Goal: Find contact information: Find contact information

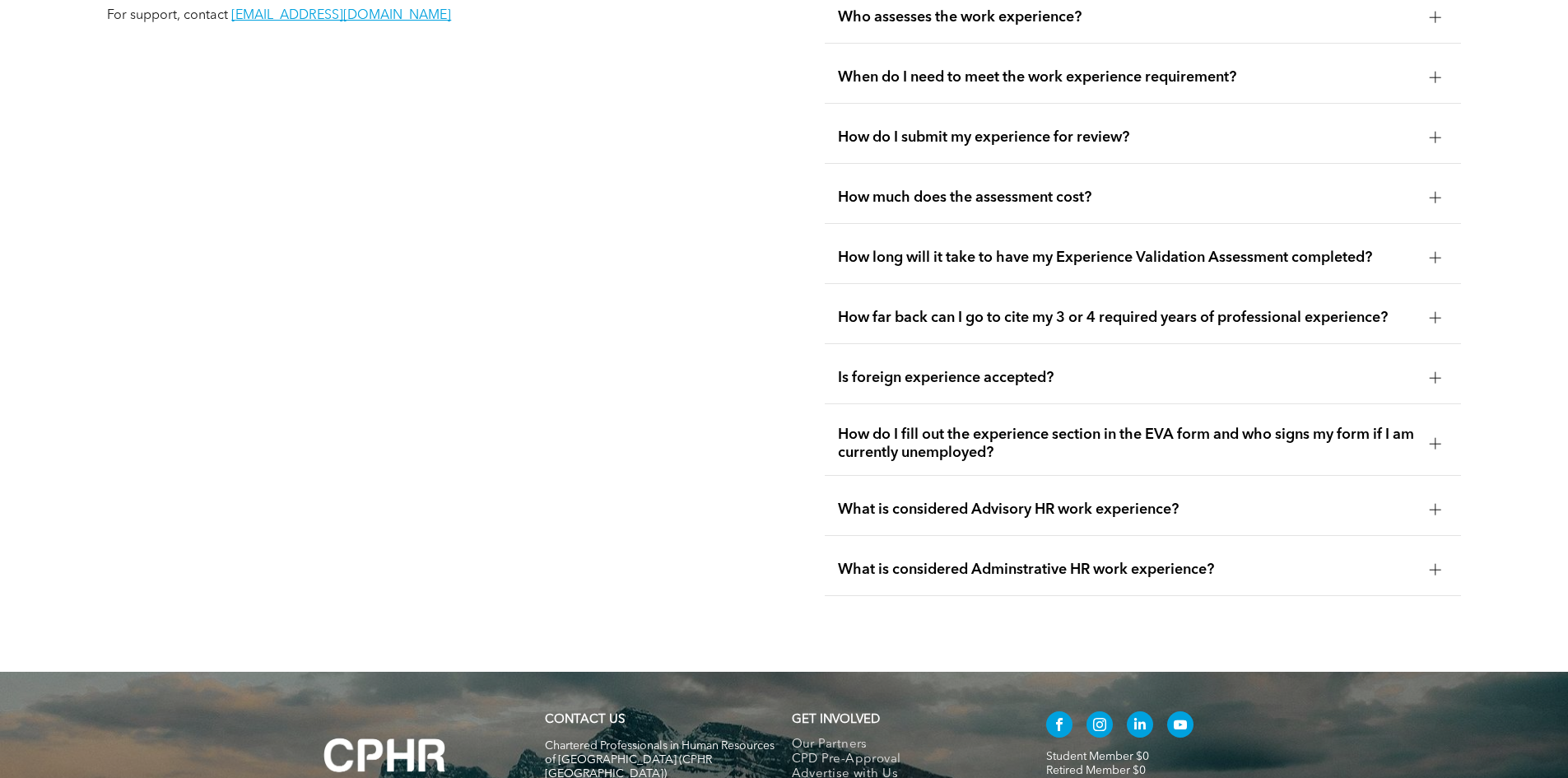
scroll to position [3130, 0]
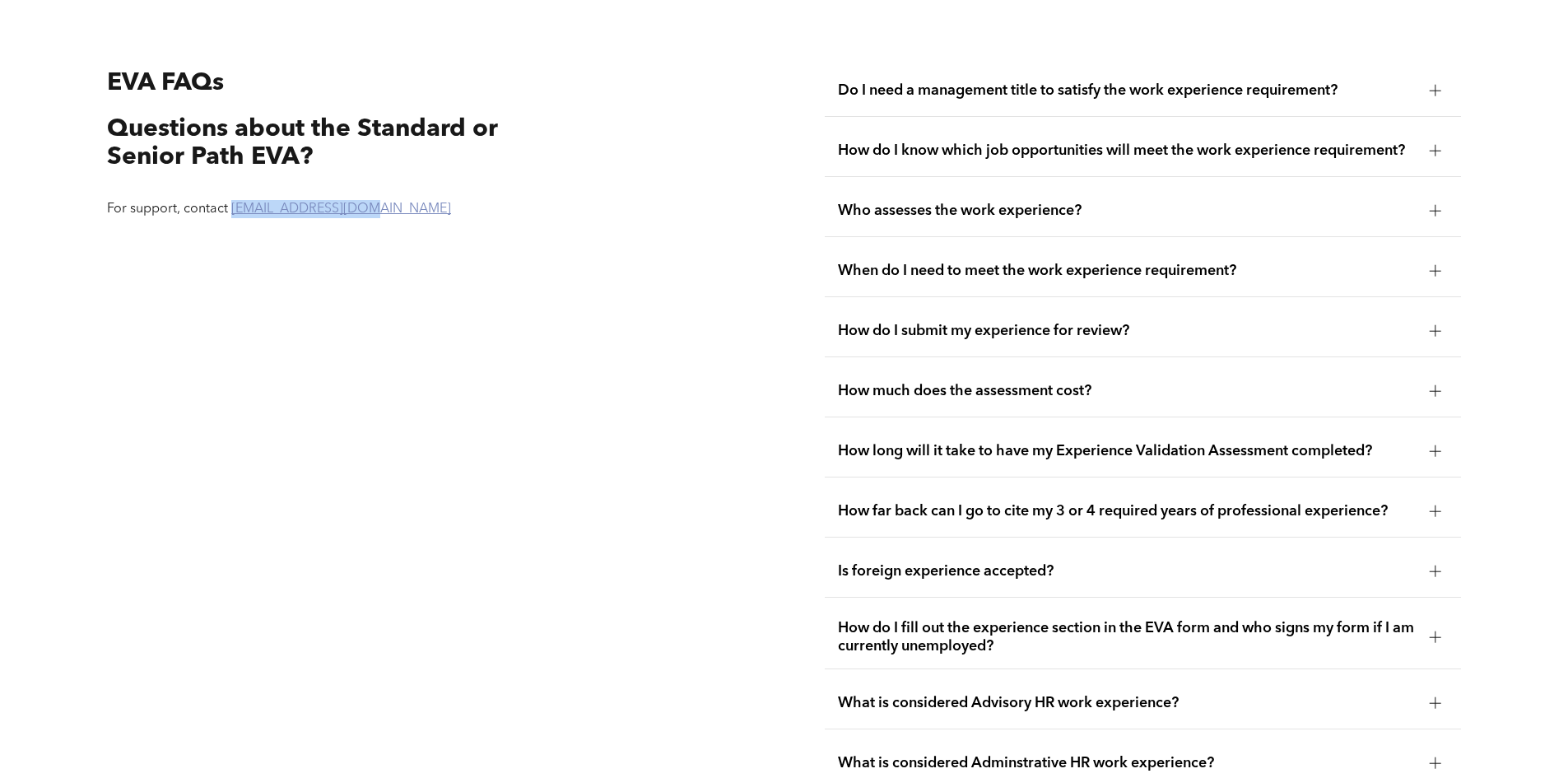
drag, startPoint x: 357, startPoint y: 197, endPoint x: 232, endPoint y: 194, distance: 125.0
click at [232, 200] on p "For support, contact registrar@cphrab.ca" at bounding box center [321, 209] width 430 height 18
click at [574, 284] on div "EVA FAQs Questions about the Standard or Senior Path EVA? For support, contact …" at bounding box center [425, 427] width 663 height 751
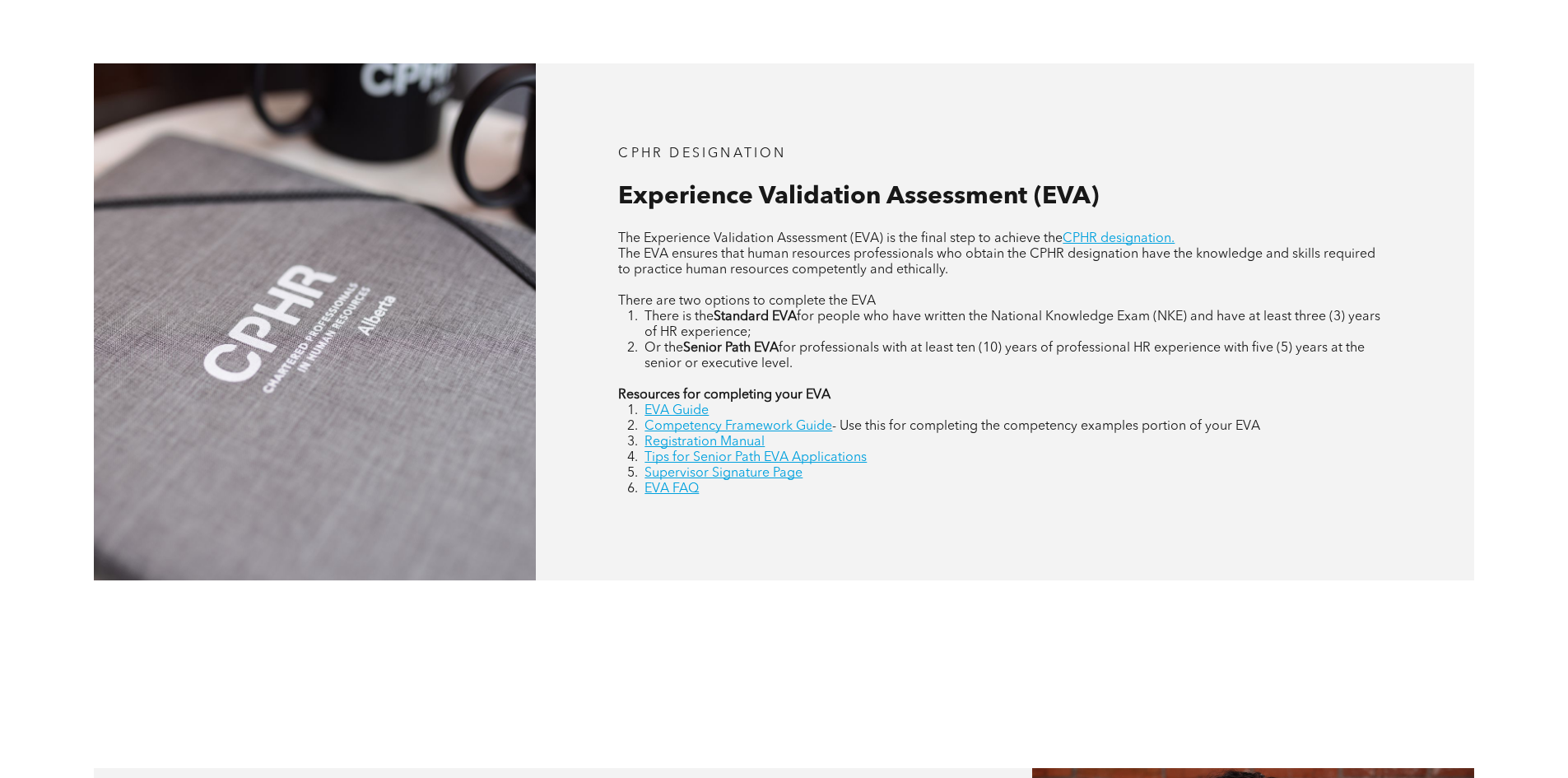
scroll to position [720, 0]
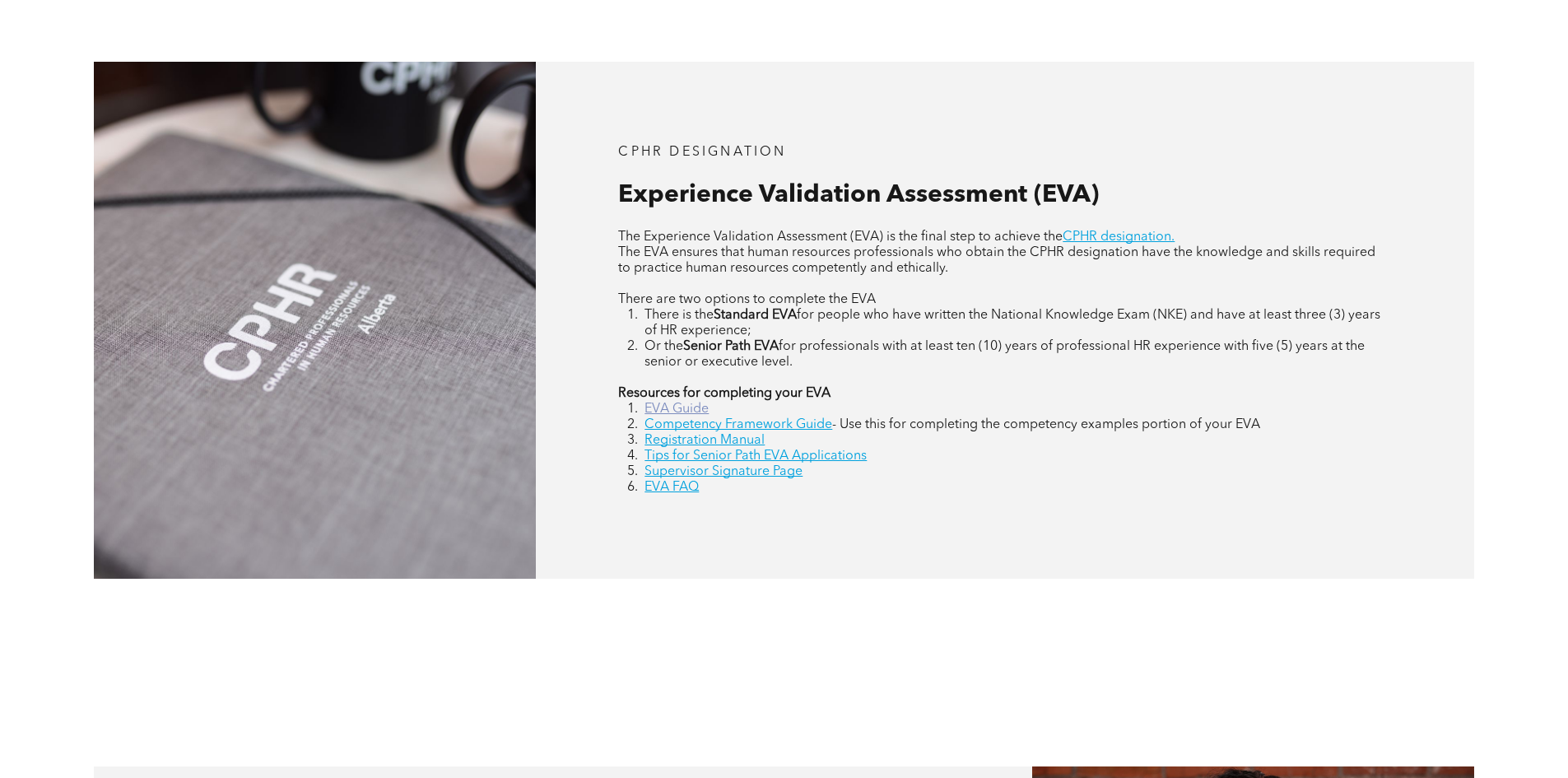
click at [689, 408] on link "EVA Guide" at bounding box center [676, 409] width 64 height 13
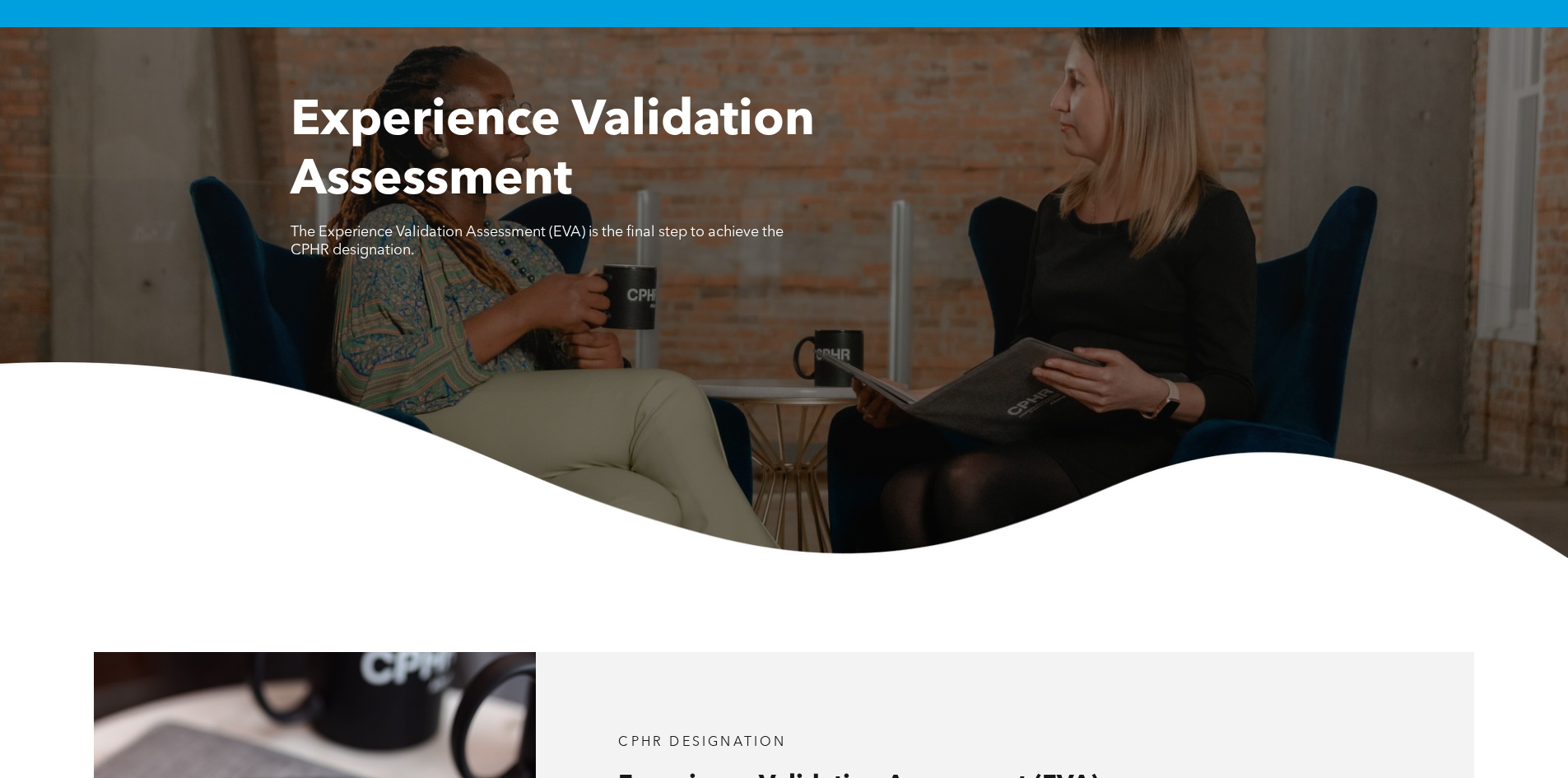
scroll to position [0, 0]
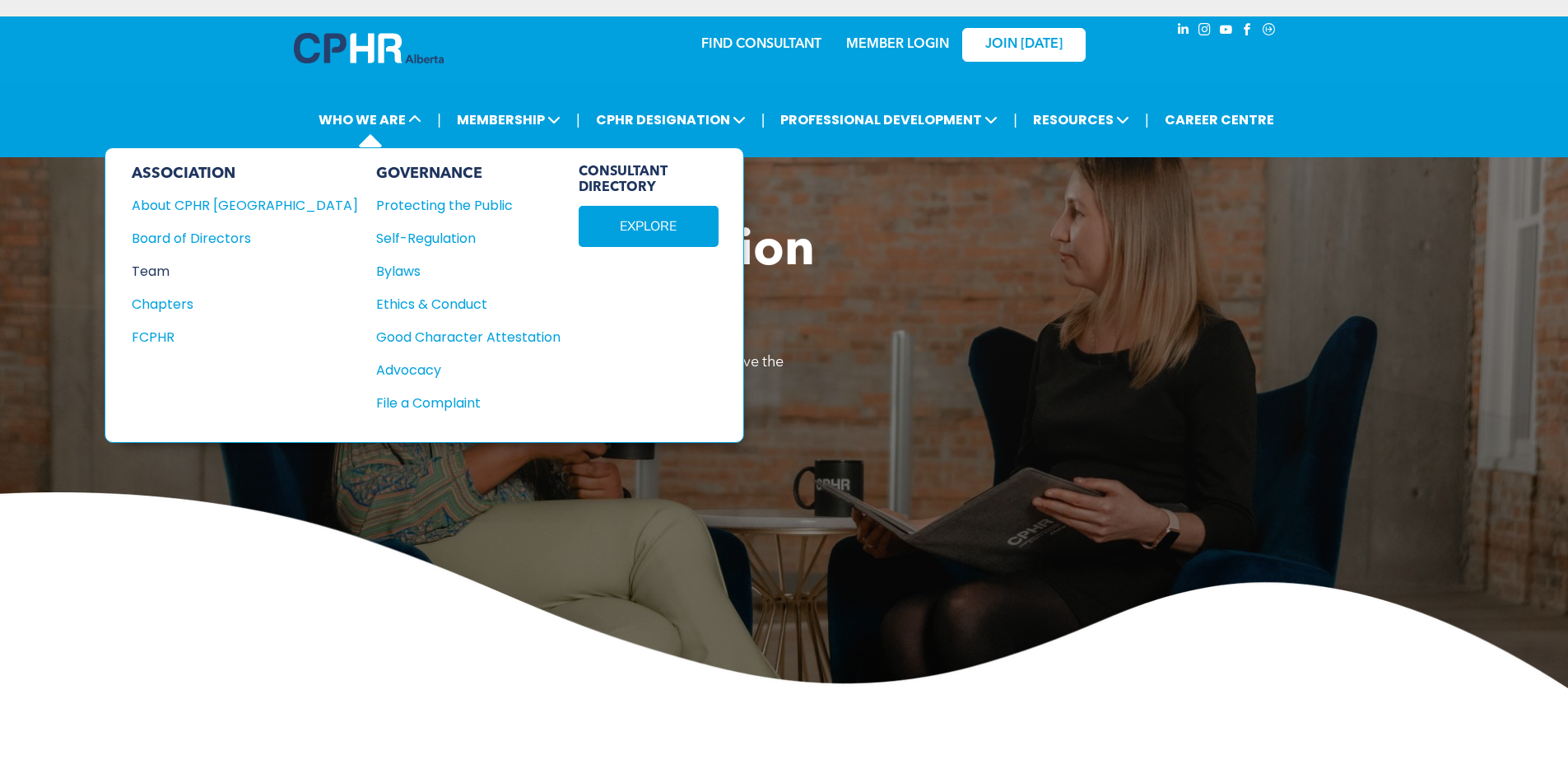
click at [149, 272] on div "Team" at bounding box center [233, 271] width 204 height 20
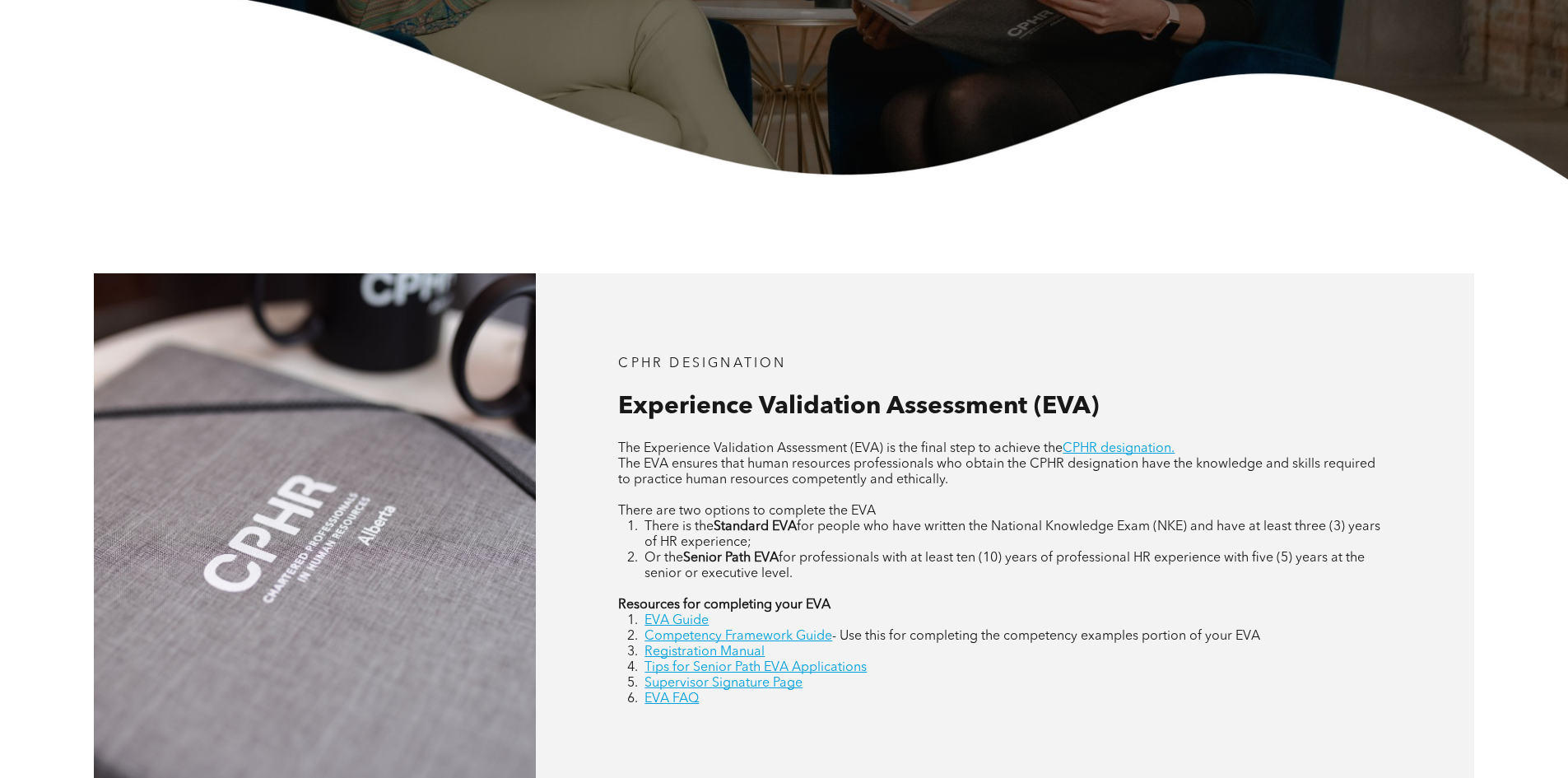
scroll to position [514, 0]
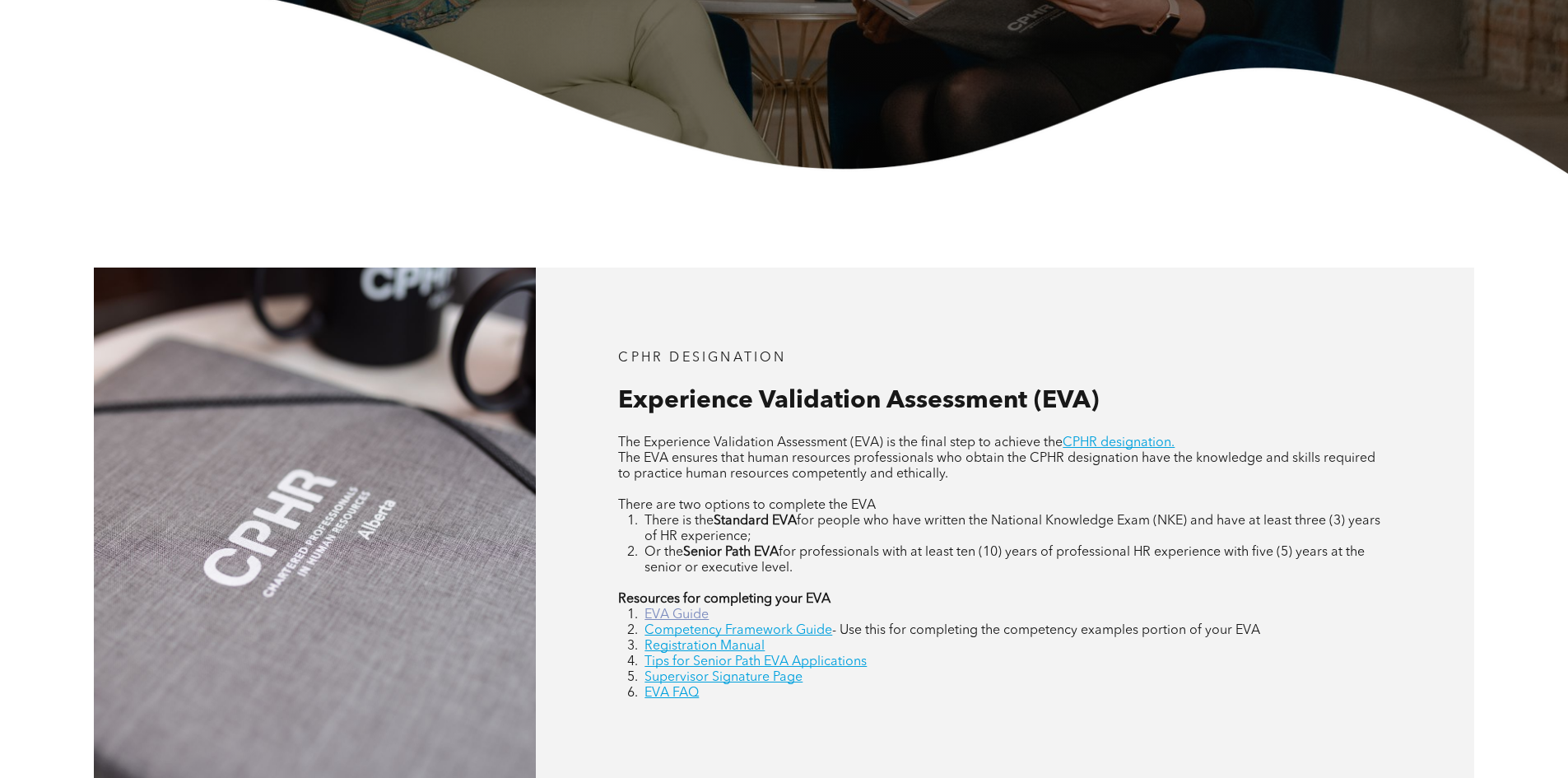
click at [689, 617] on link "EVA Guide" at bounding box center [676, 615] width 64 height 13
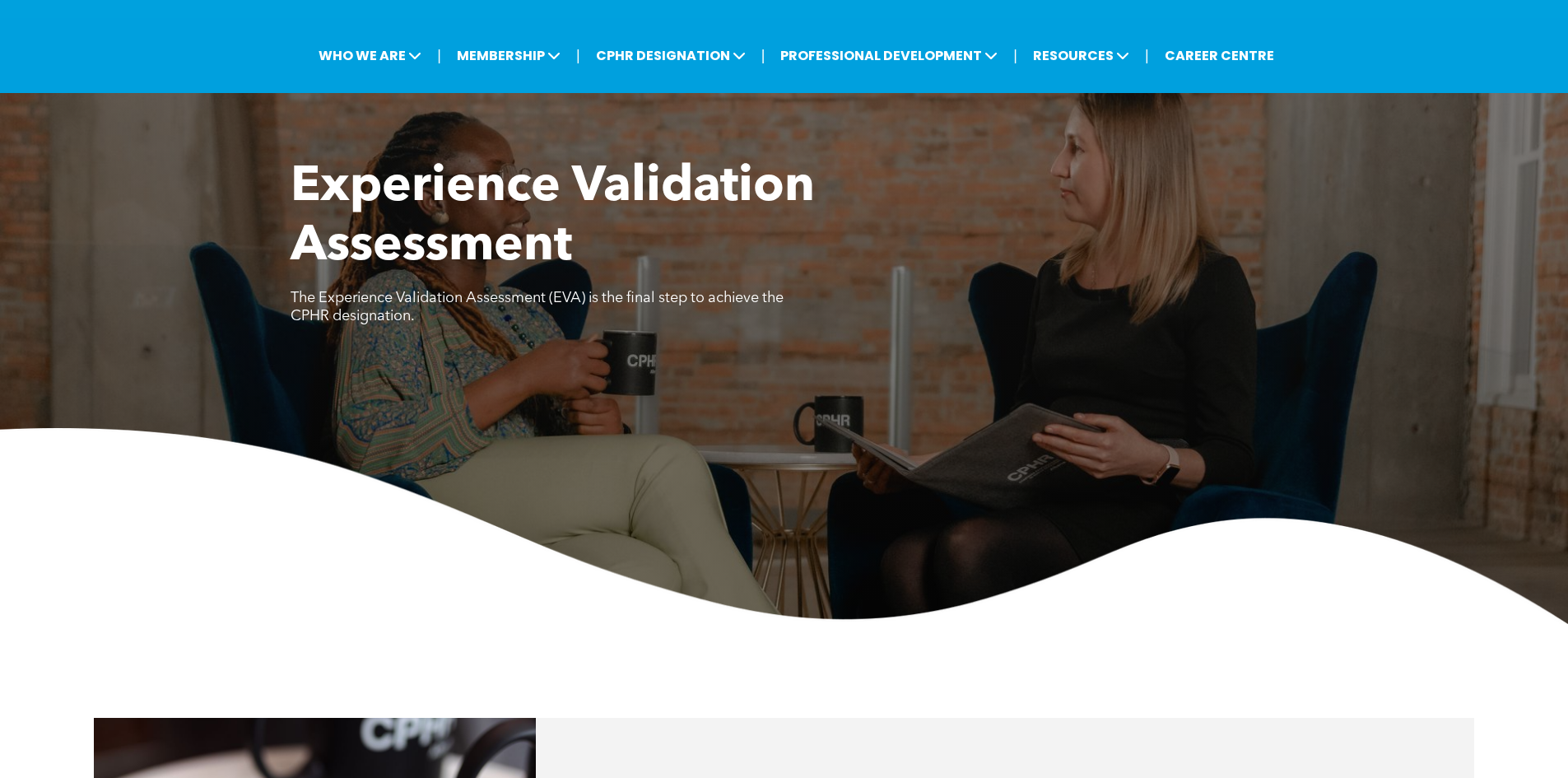
scroll to position [0, 0]
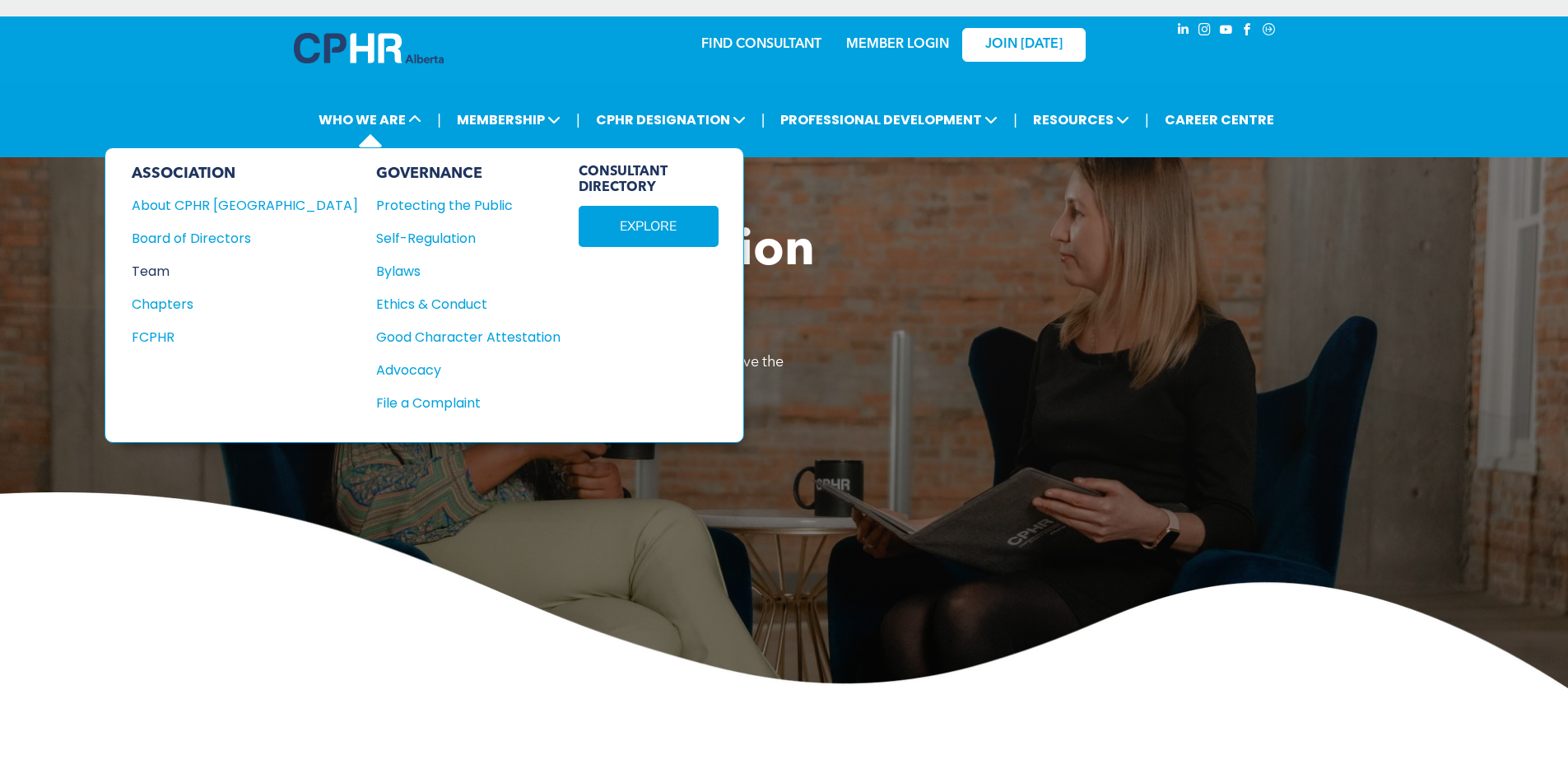
click at [151, 268] on div "Team" at bounding box center [233, 271] width 204 height 20
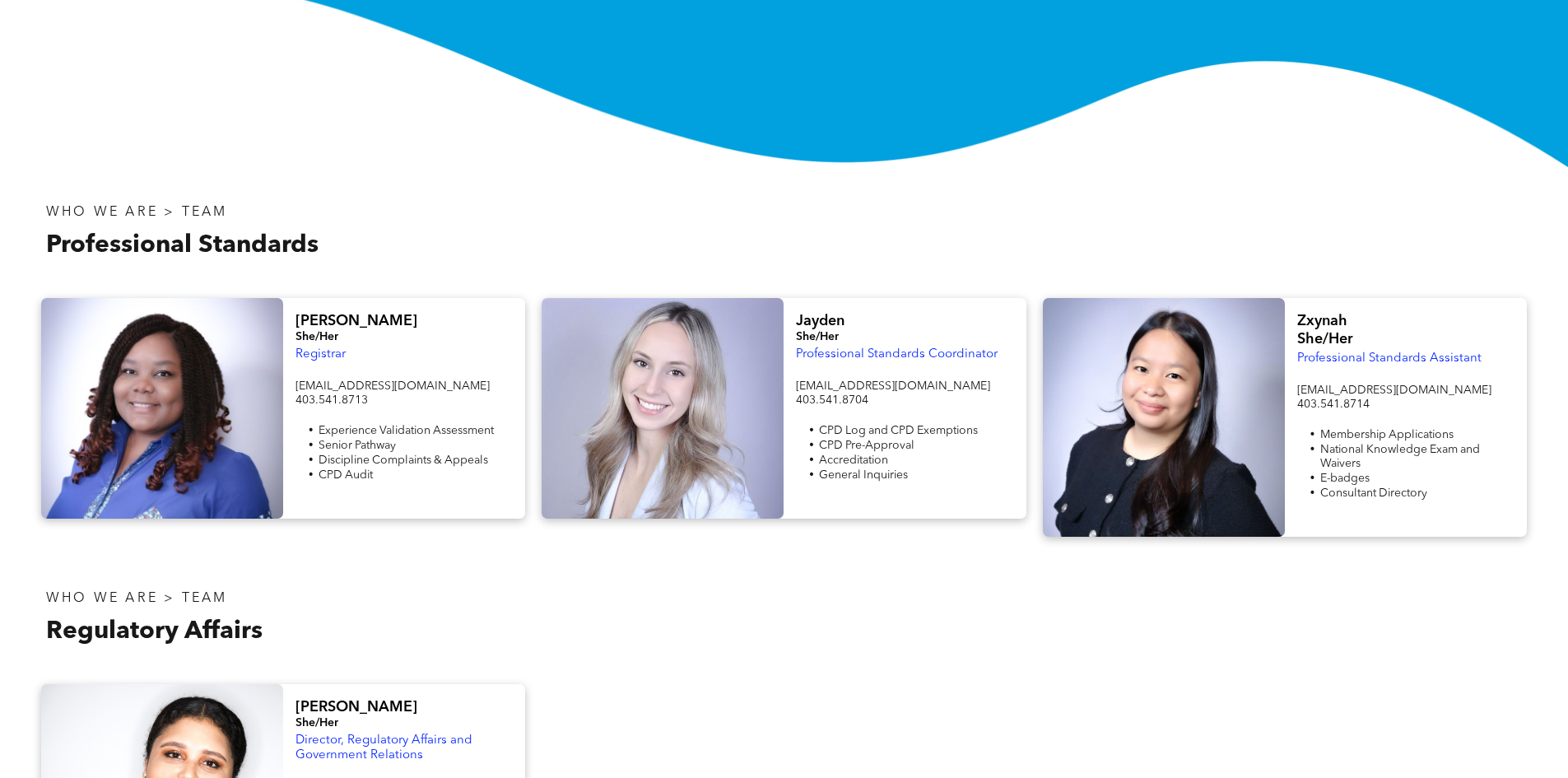
scroll to position [432, 0]
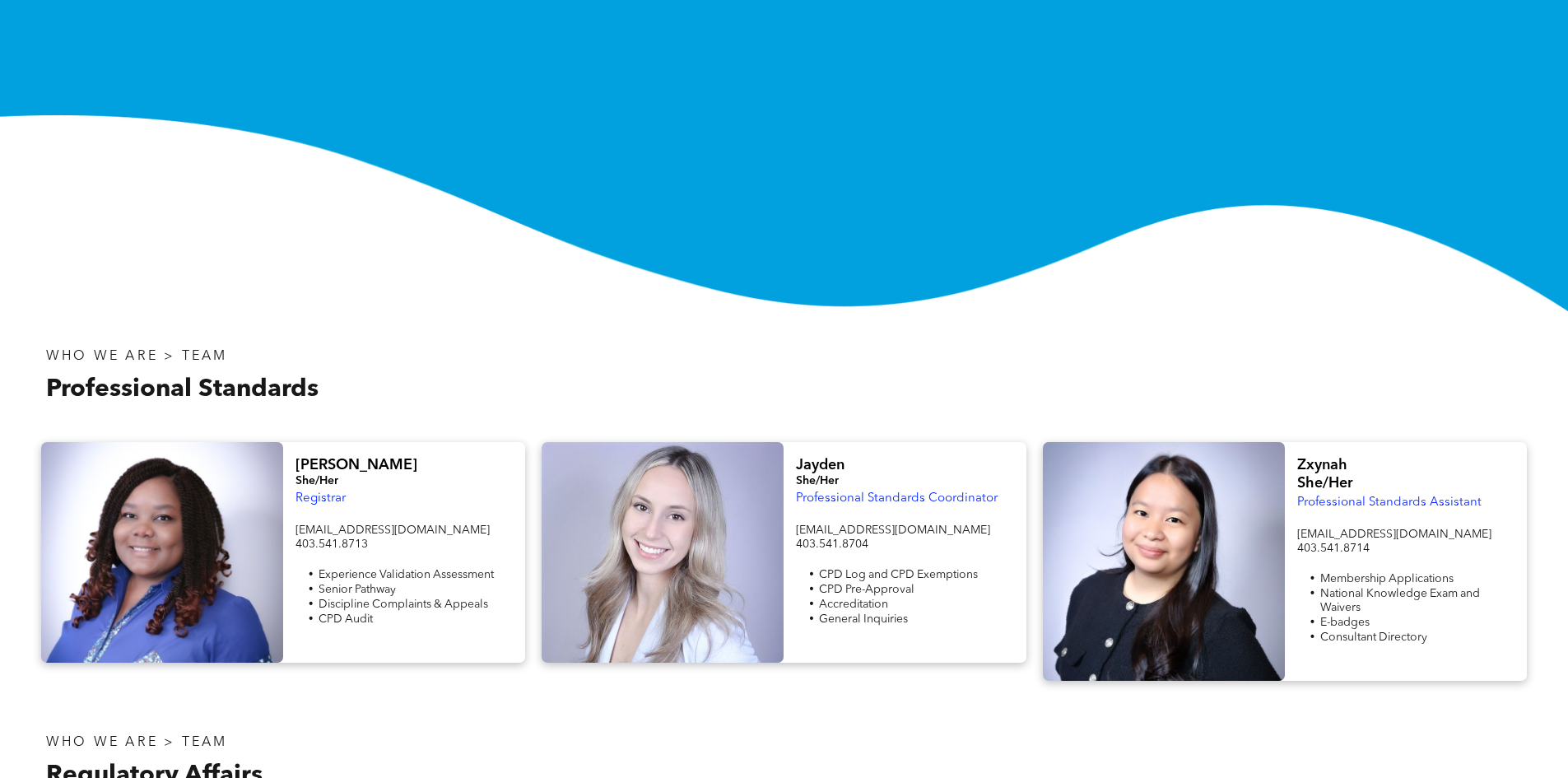
scroll to position [494, 0]
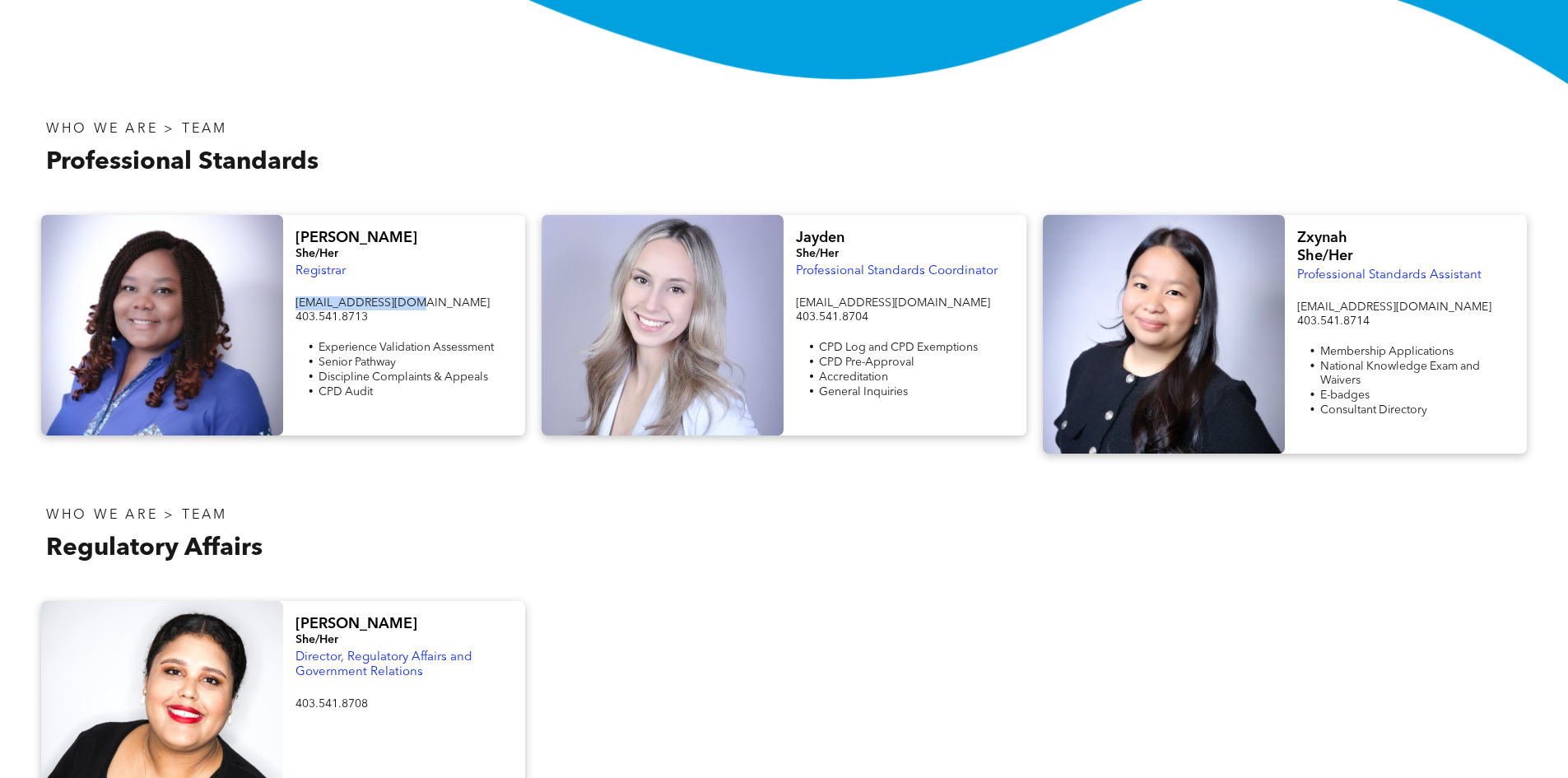
drag, startPoint x: 295, startPoint y: 301, endPoint x: 400, endPoint y: 295, distance: 105.2
click at [400, 295] on div "[EMAIL_ADDRESS][DOMAIN_NAME] 403.541.8713 Experience Validation Assessment Seni…" at bounding box center [404, 355] width 217 height 122
copy span "[EMAIL_ADDRESS][DOMAIN_NAME]"
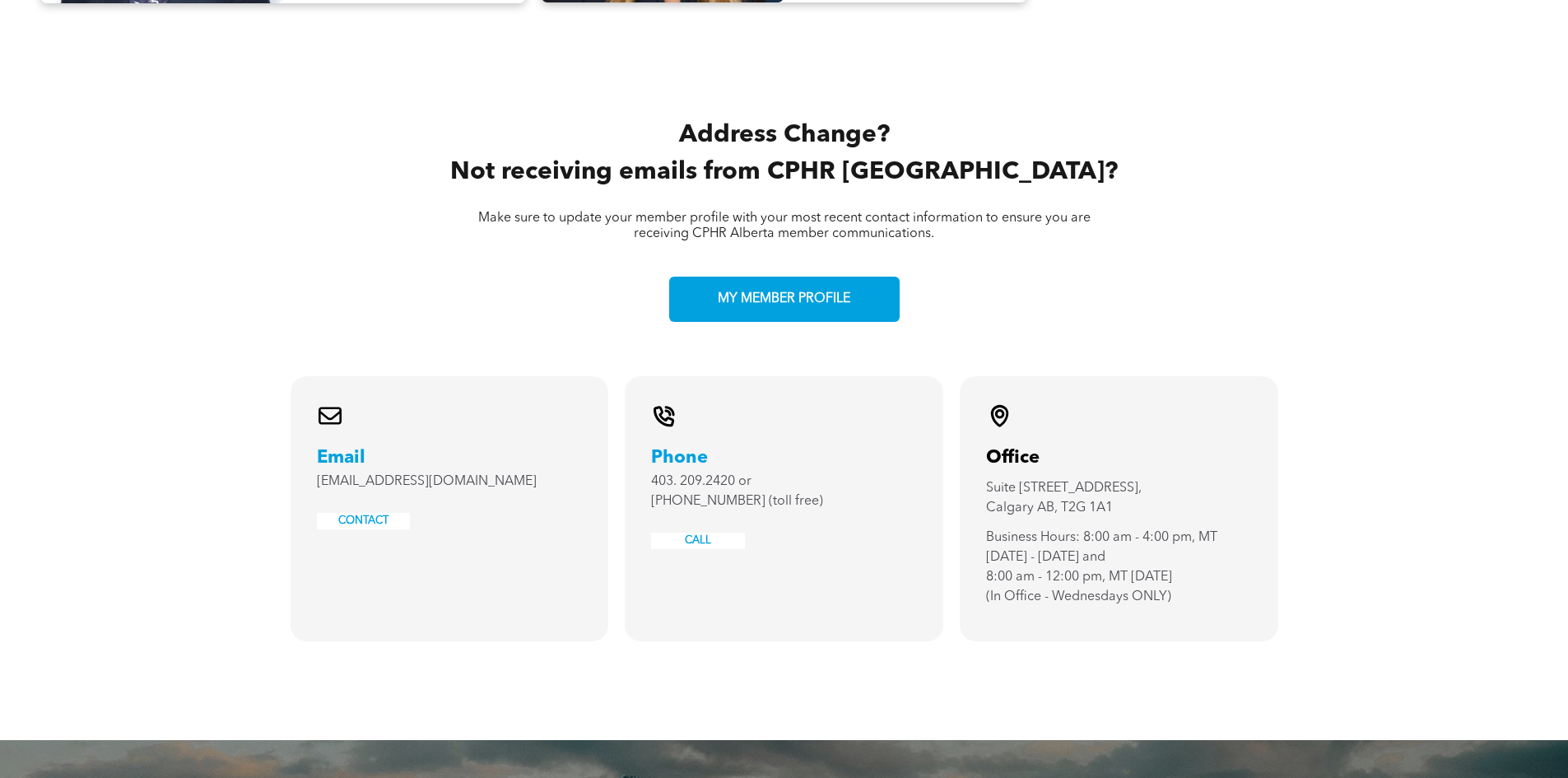
scroll to position [3253, 0]
